Goal: Navigation & Orientation: Find specific page/section

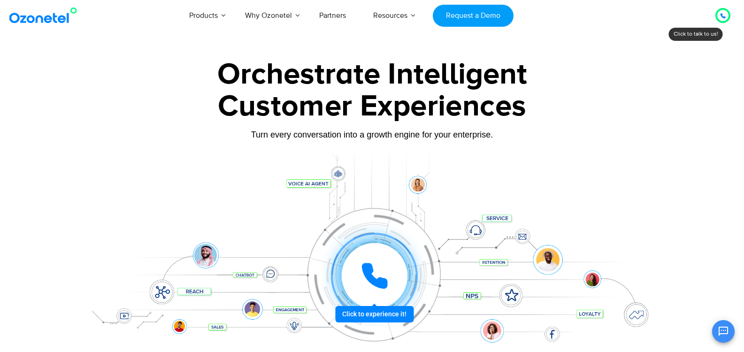
click at [718, 8] on div at bounding box center [723, 15] width 24 height 24
click at [723, 15] on icon at bounding box center [723, 16] width 5 height 5
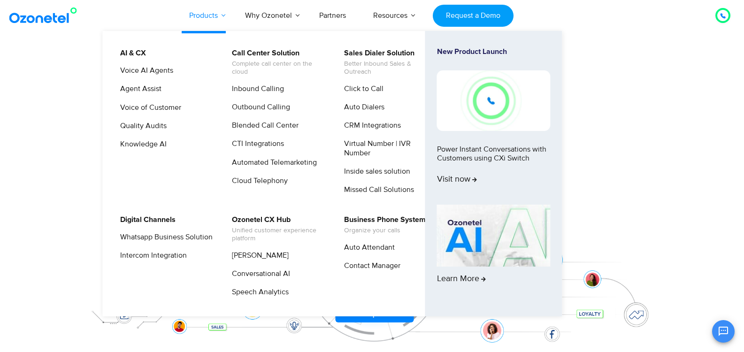
click at [203, 12] on link "Products" at bounding box center [204, 15] width 56 height 31
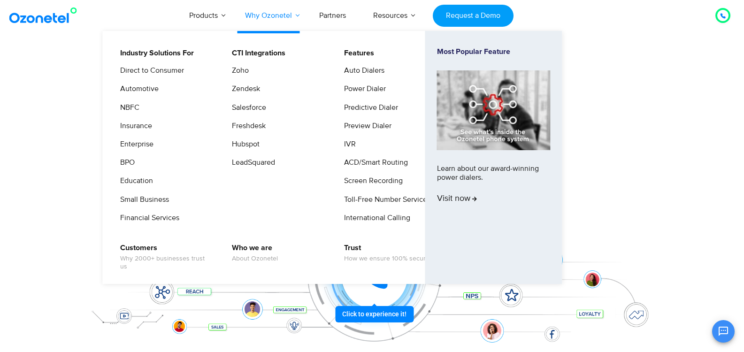
click at [271, 11] on link "Why Ozonetel" at bounding box center [269, 15] width 74 height 31
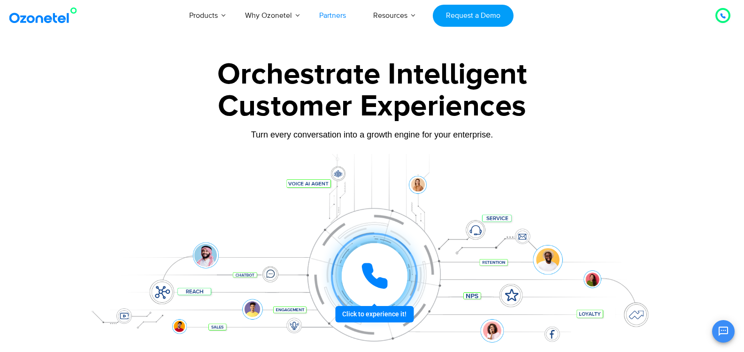
click at [325, 11] on link "Partners" at bounding box center [333, 15] width 54 height 31
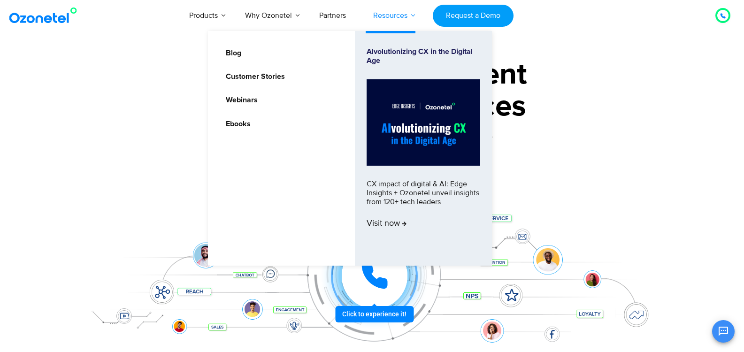
click at [407, 15] on link "Resources" at bounding box center [391, 15] width 62 height 31
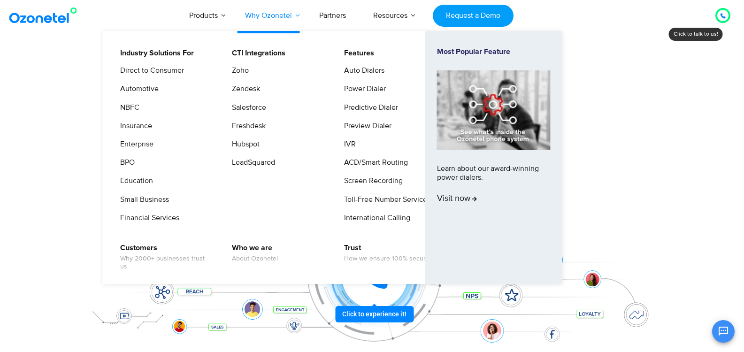
click at [269, 11] on link "Why Ozonetel" at bounding box center [269, 15] width 74 height 31
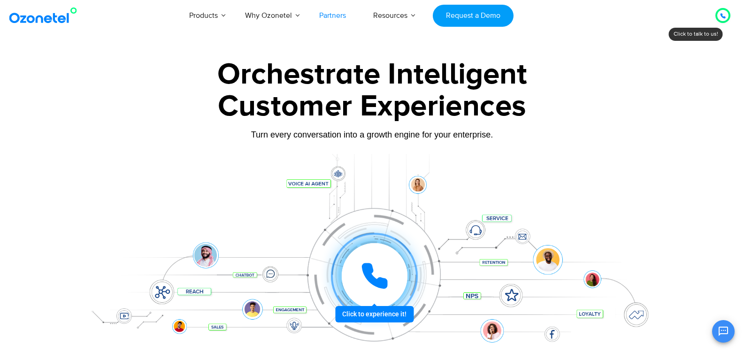
click at [333, 11] on link "Partners" at bounding box center [333, 15] width 54 height 31
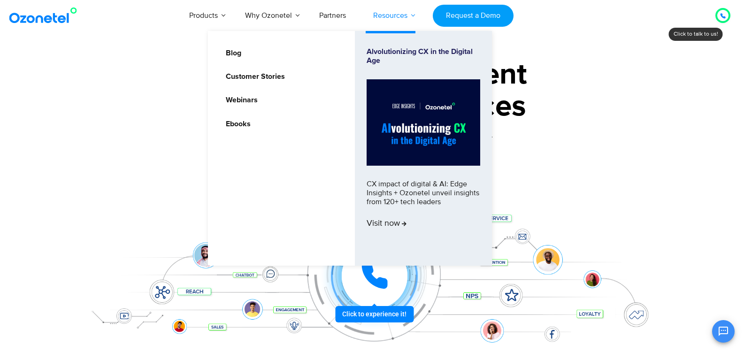
click at [379, 13] on link "Resources" at bounding box center [391, 15] width 62 height 31
